Goal: Task Accomplishment & Management: Use online tool/utility

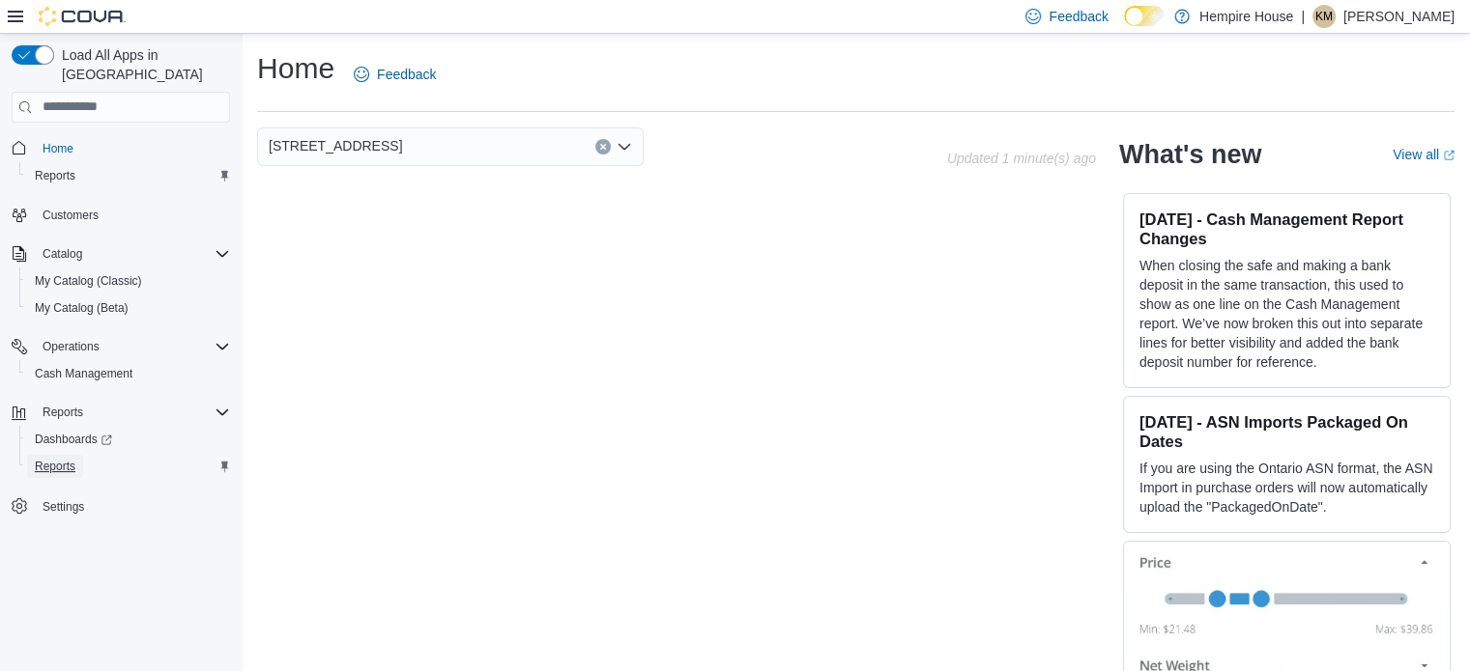
click at [64, 459] on span "Reports" at bounding box center [55, 466] width 41 height 15
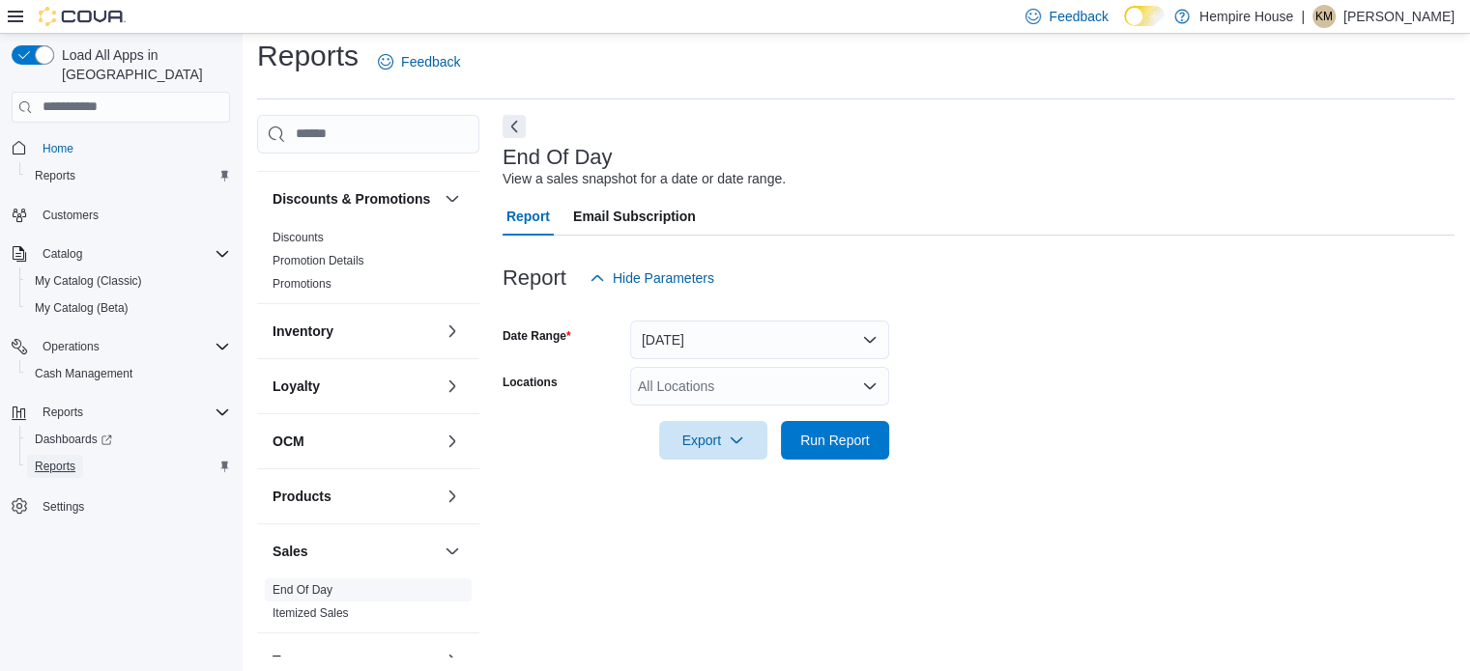
scroll to position [156, 0]
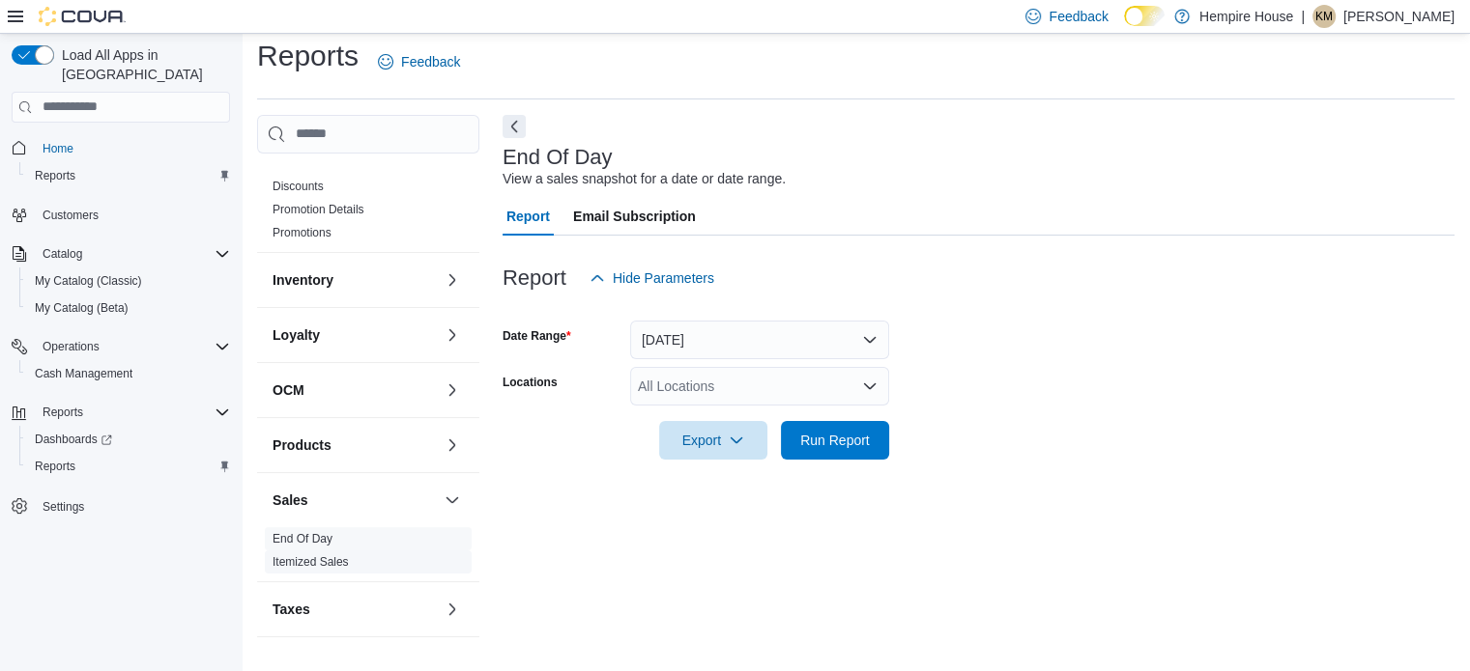
drag, startPoint x: 308, startPoint y: 567, endPoint x: 333, endPoint y: 560, distance: 26.0
click at [309, 567] on link "Itemized Sales" at bounding box center [310, 563] width 76 height 14
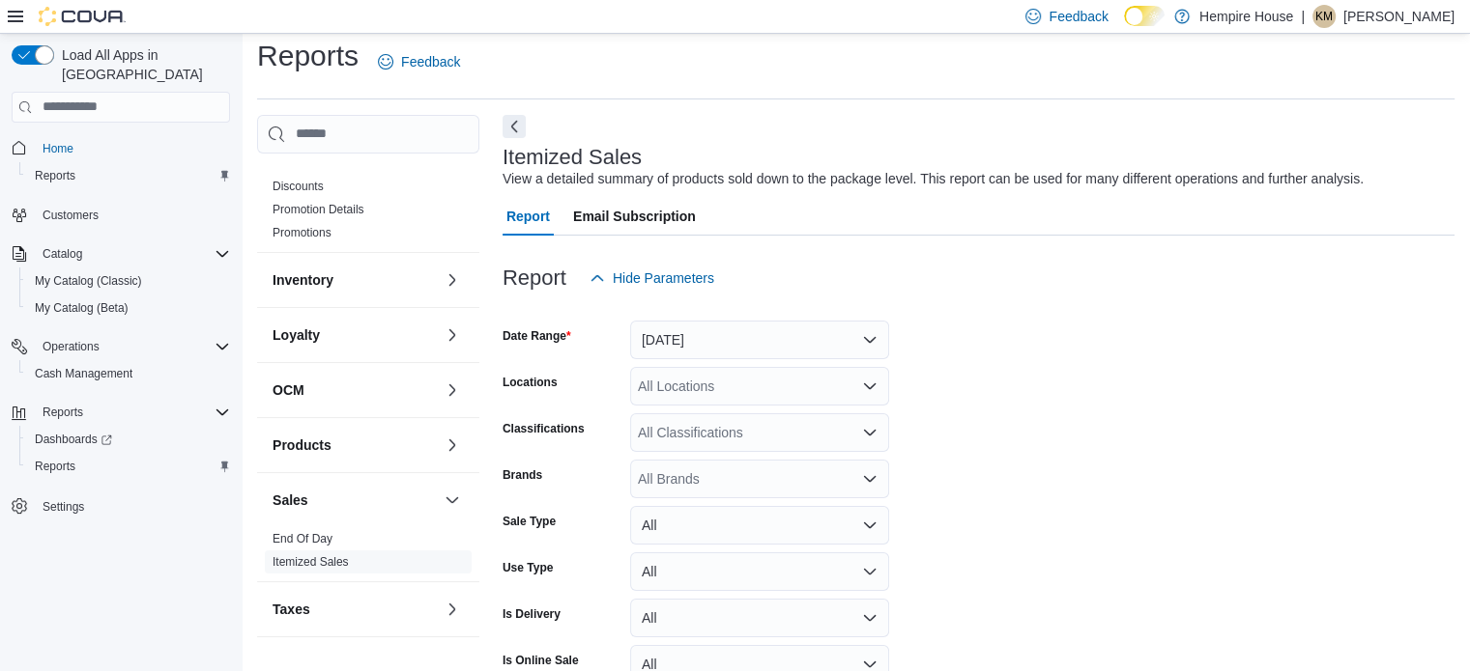
scroll to position [44, 0]
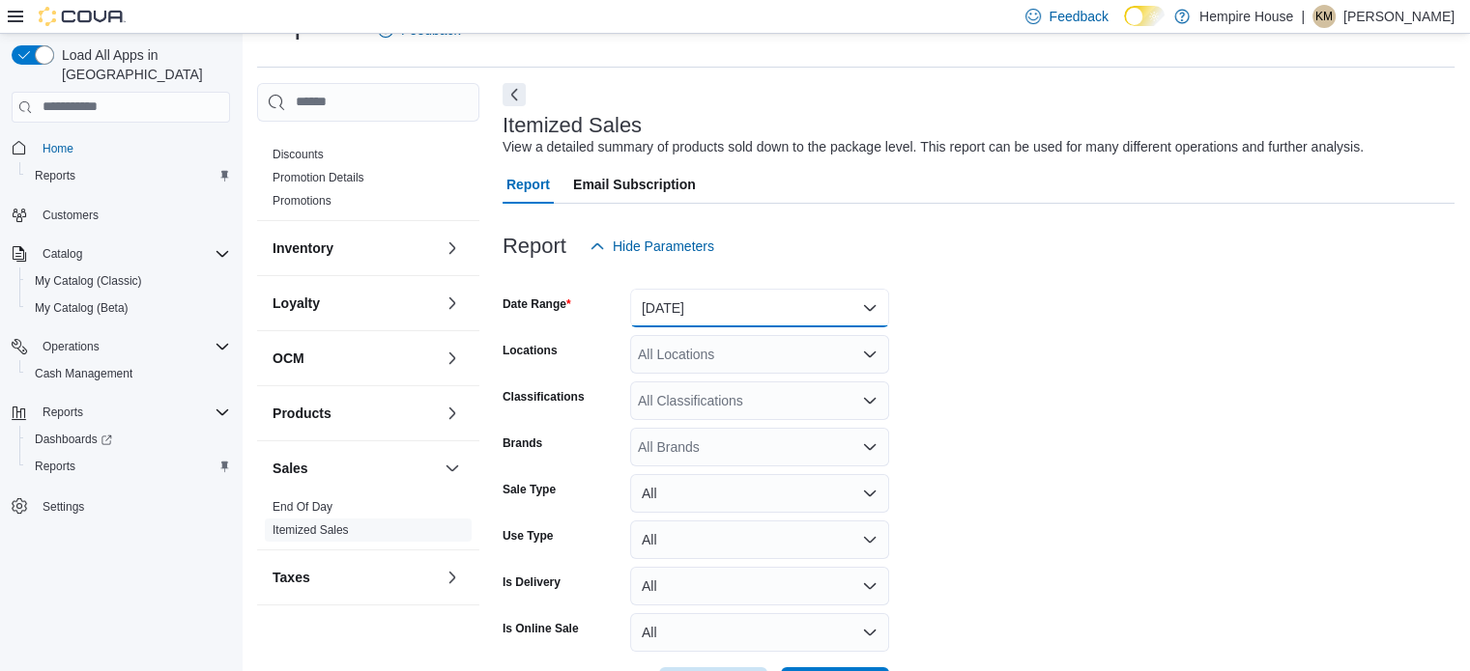
click at [711, 300] on button "[DATE]" at bounding box center [759, 308] width 259 height 39
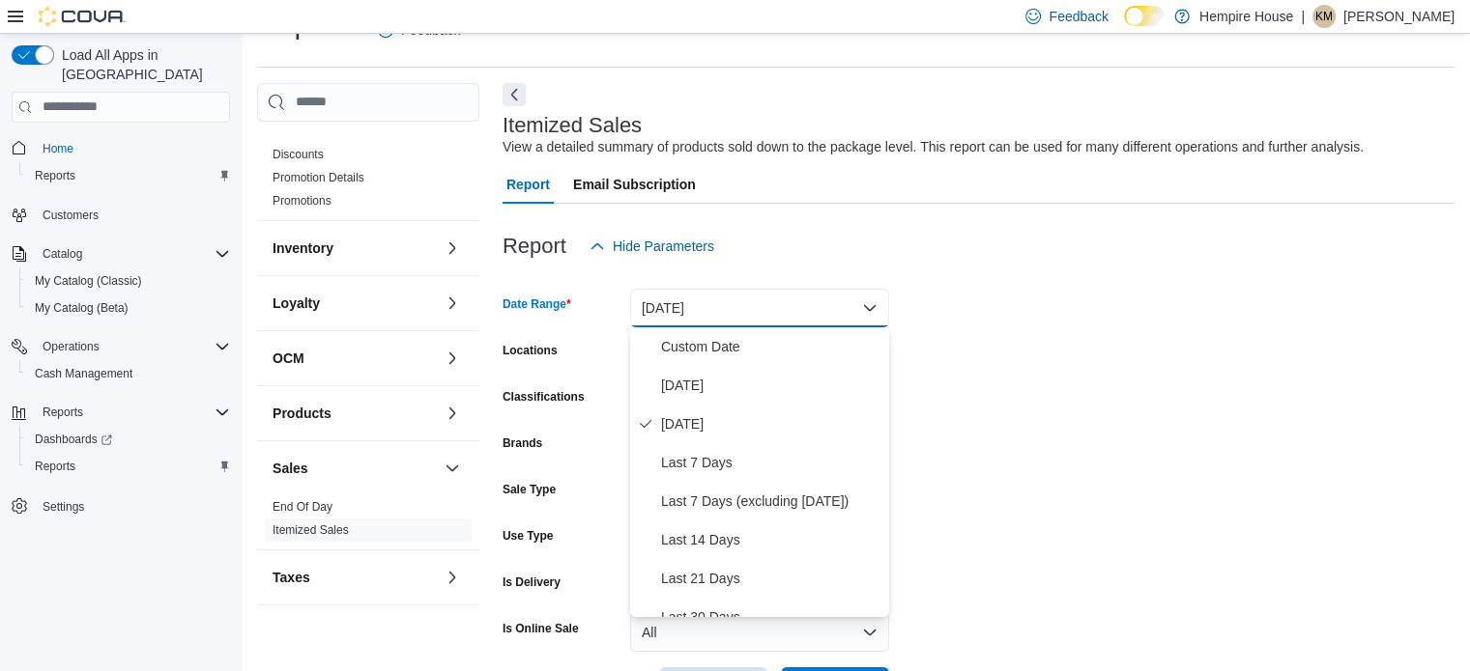
click at [712, 306] on button "[DATE]" at bounding box center [759, 308] width 259 height 39
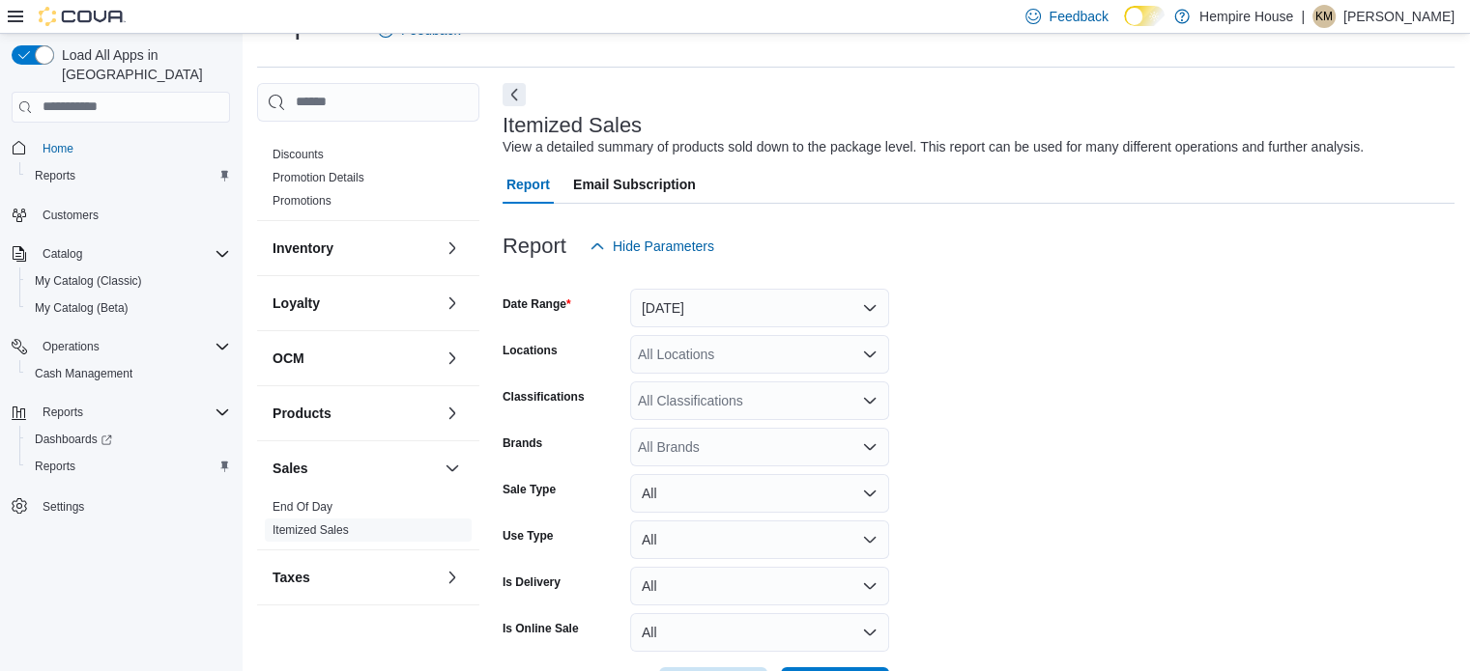
click at [984, 298] on form "Date Range [DATE] Locations All Locations Classifications All Classifications B…" at bounding box center [978, 486] width 952 height 441
click at [702, 355] on div "All Locations" at bounding box center [759, 354] width 259 height 39
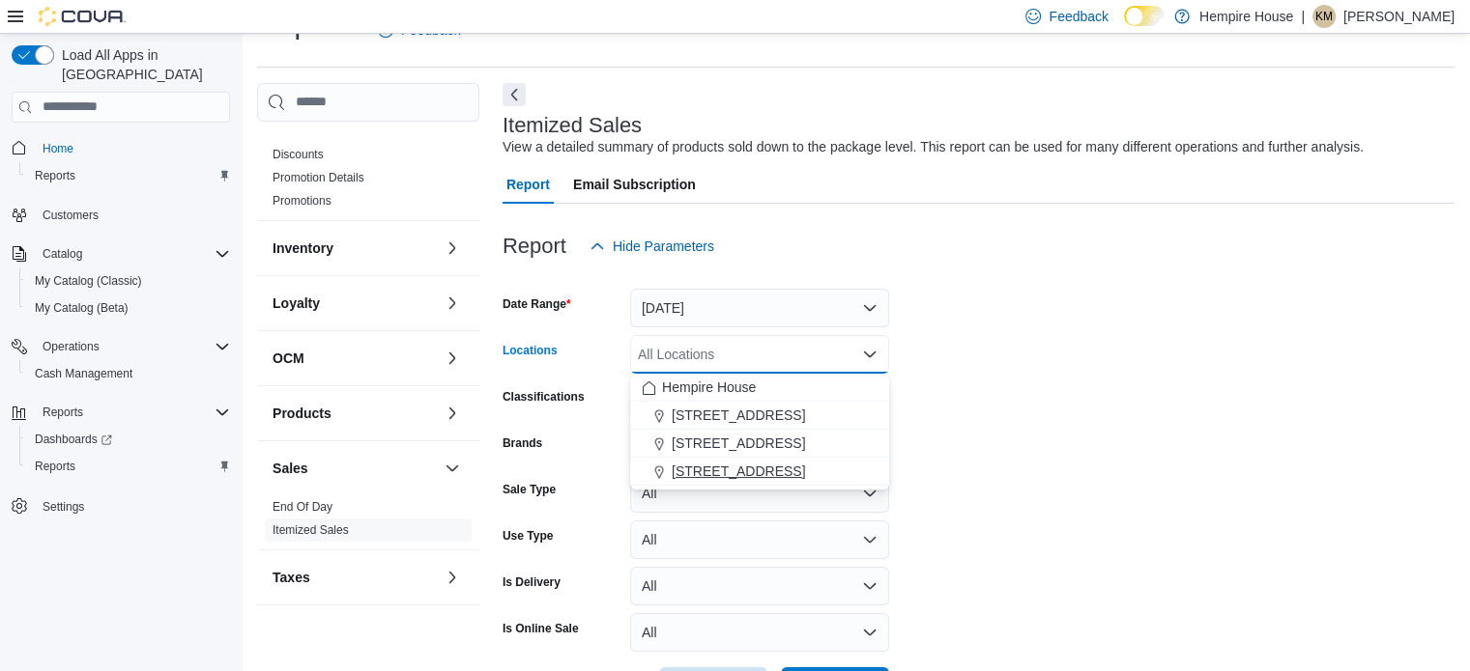
click at [729, 469] on span "[STREET_ADDRESS]" at bounding box center [737, 471] width 133 height 19
click at [1111, 449] on form "Date Range [DATE] Locations [STREET_ADDRESS] Combo box. Selected. [STREET_ADDRE…" at bounding box center [978, 486] width 952 height 441
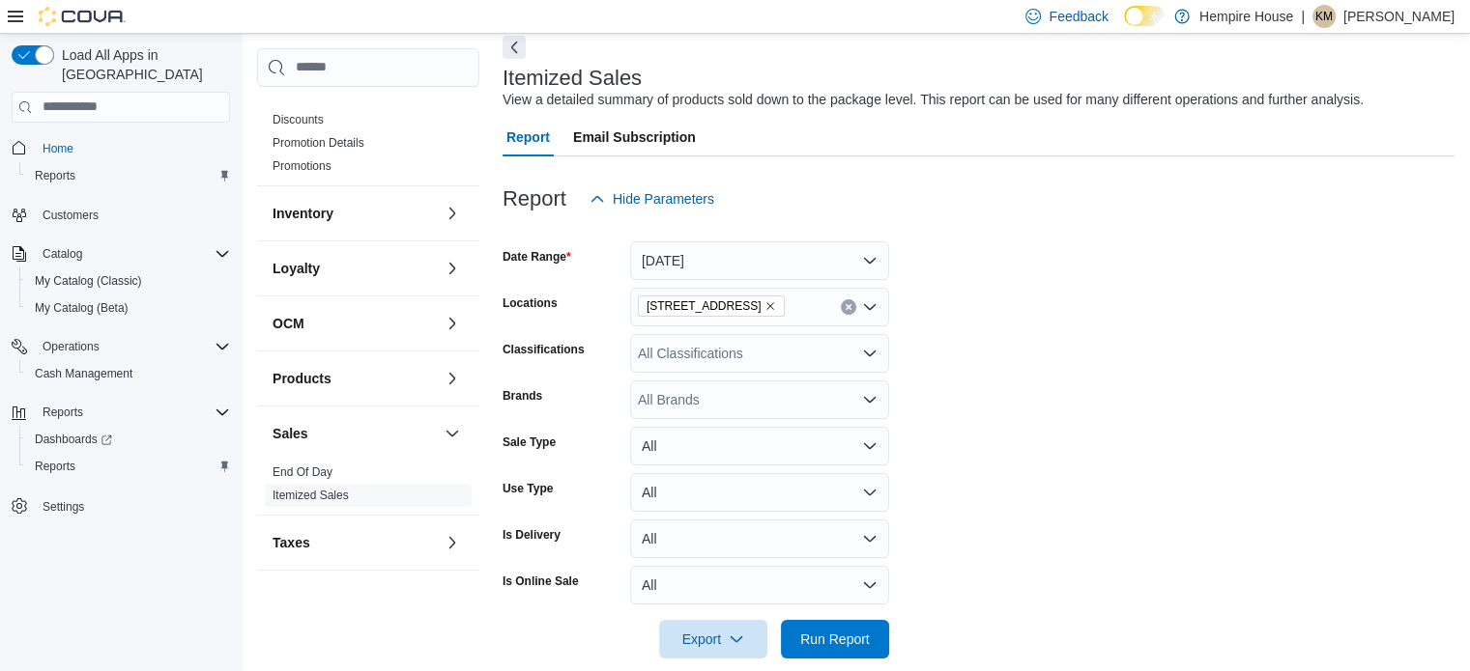
scroll to position [117, 0]
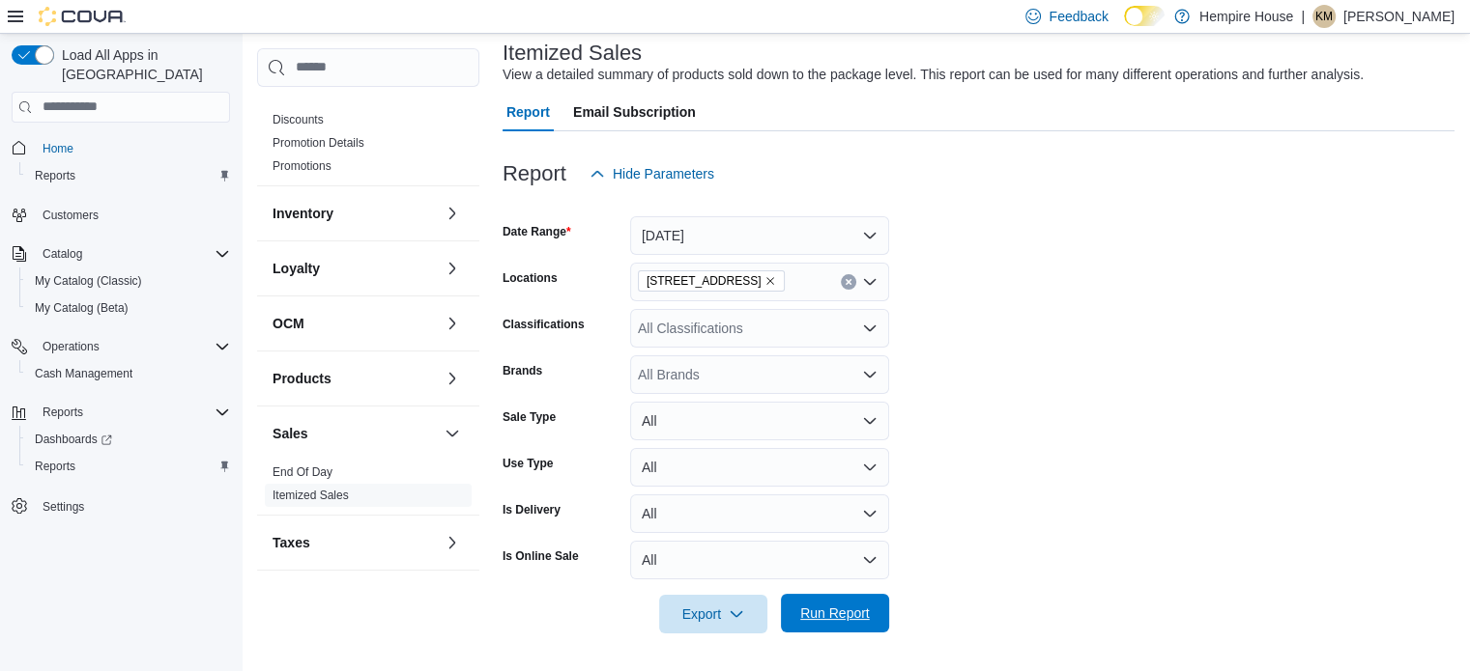
click at [859, 601] on span "Run Report" at bounding box center [834, 613] width 85 height 39
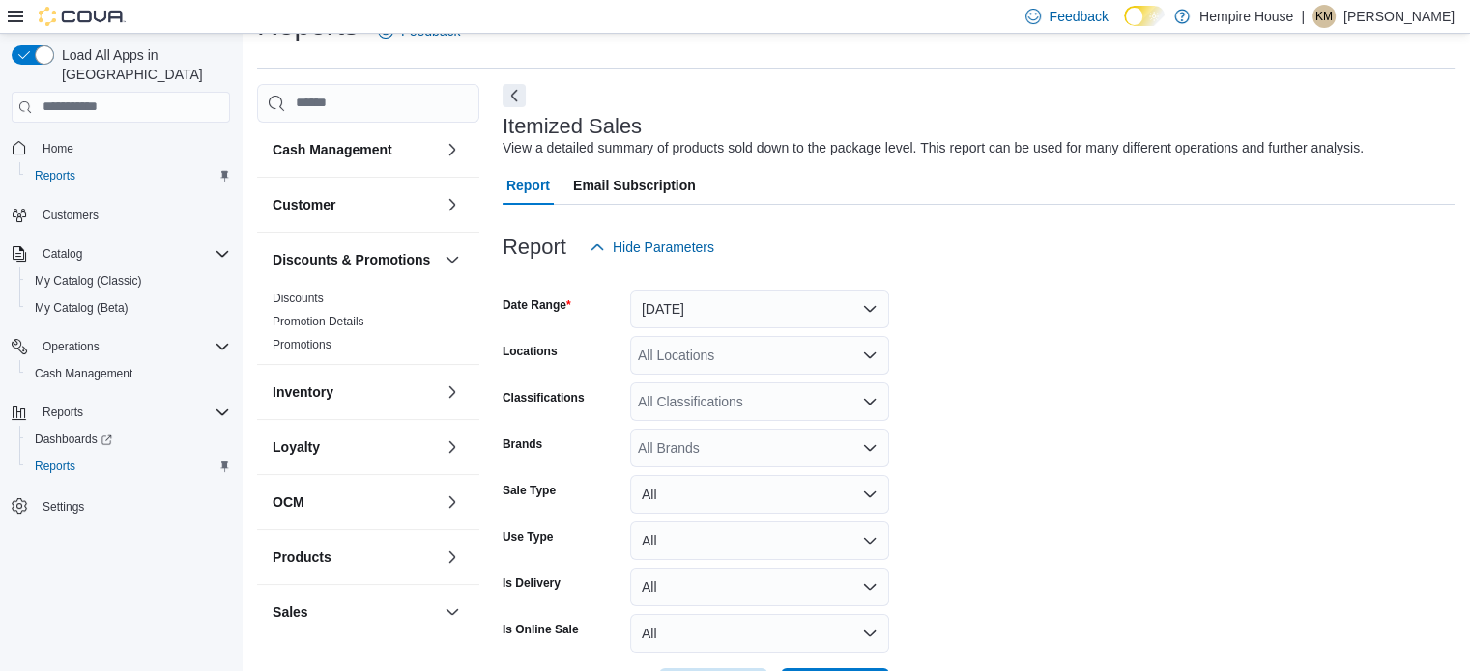
scroll to position [44, 0]
click at [695, 311] on button "[DATE]" at bounding box center [759, 308] width 259 height 39
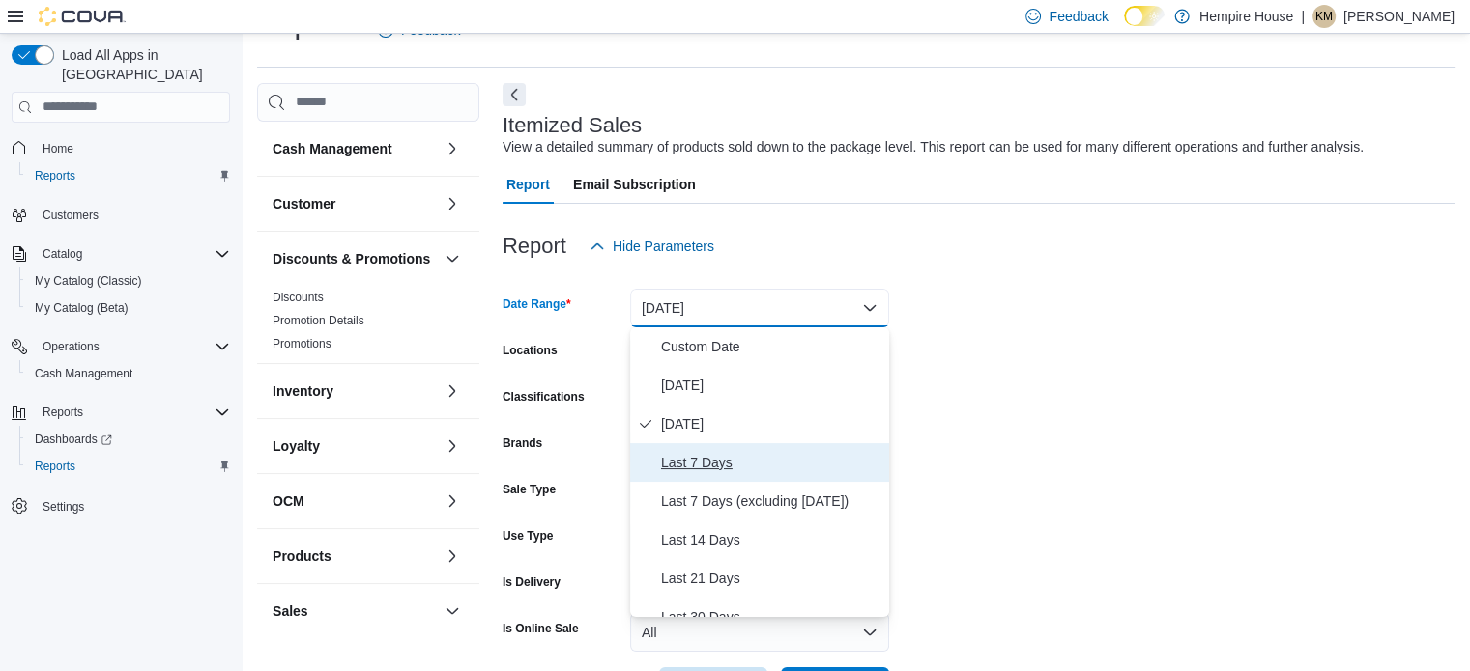
click at [722, 453] on span "Last 7 Days" at bounding box center [771, 462] width 220 height 23
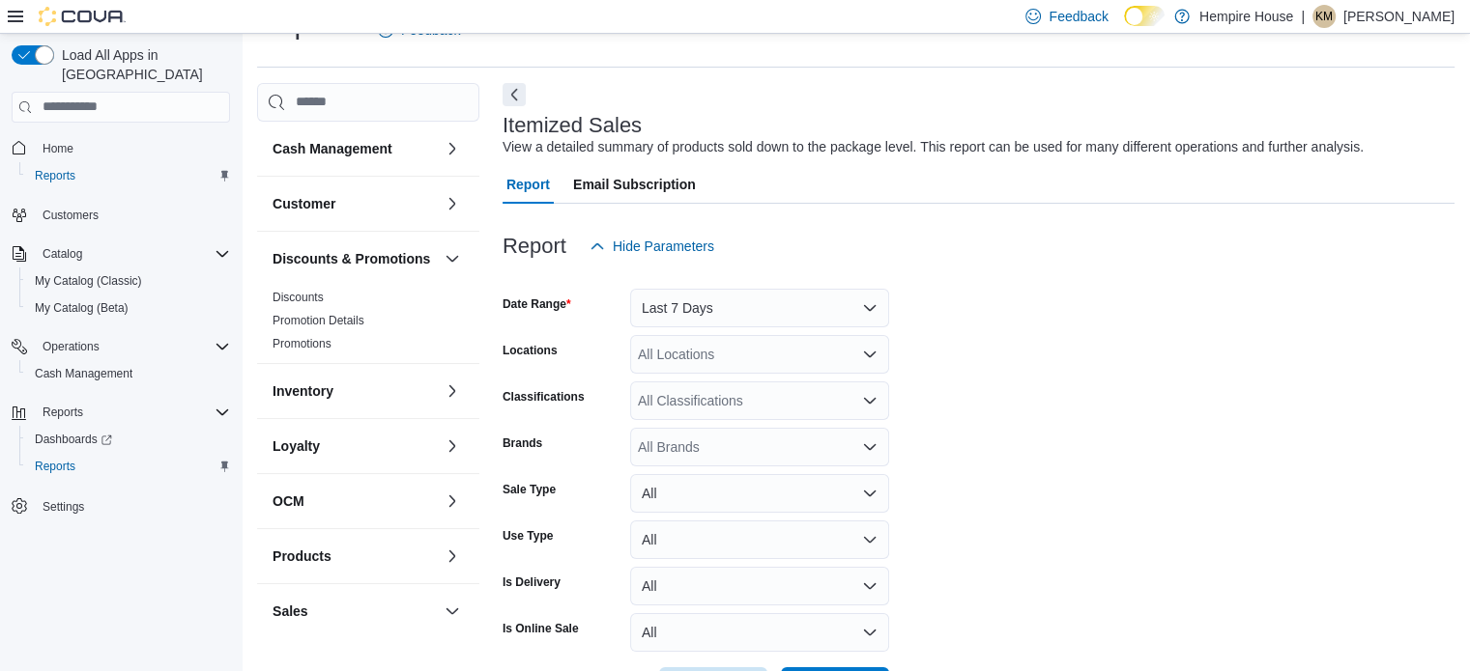
click at [1087, 432] on form "Date Range Last 7 Days Locations All Locations Classifications All Classificati…" at bounding box center [978, 486] width 952 height 441
click at [723, 354] on div "All Locations" at bounding box center [759, 354] width 259 height 39
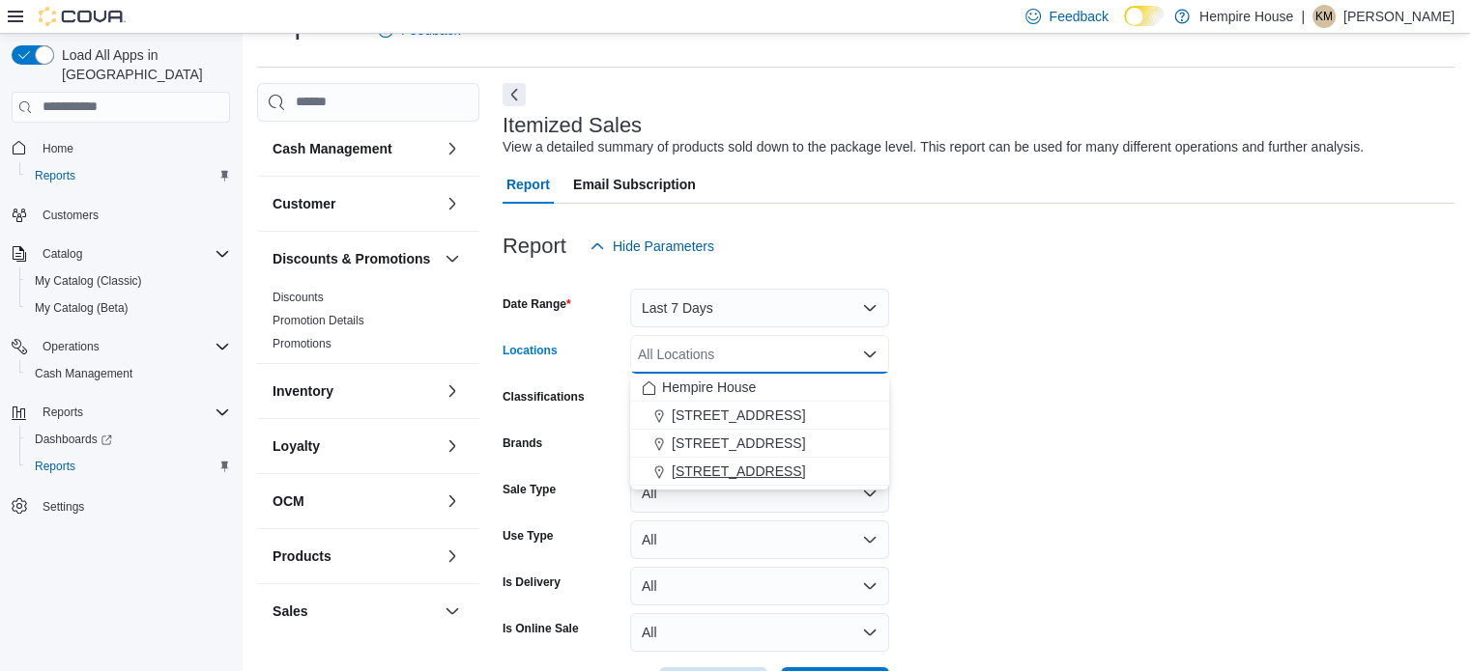
click at [702, 474] on span "[STREET_ADDRESS]" at bounding box center [737, 471] width 133 height 19
click at [1175, 474] on form "Date Range Last 7 Days Locations 59 First Street Combo box. Selected. 59 First …" at bounding box center [978, 486] width 952 height 441
